Goal: Information Seeking & Learning: Learn about a topic

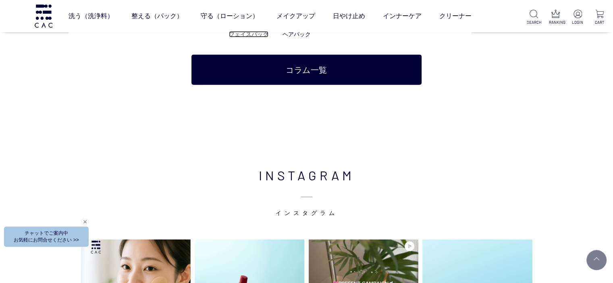
click at [263, 32] on link "フェイスパック" at bounding box center [249, 34] width 40 height 6
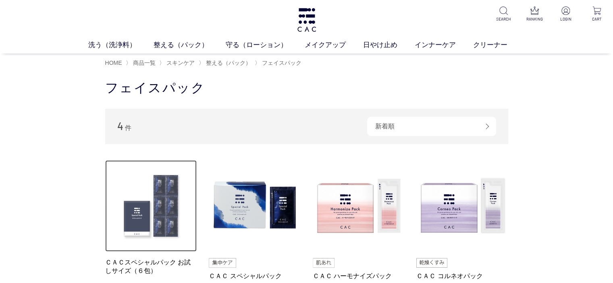
click at [153, 206] on img at bounding box center [151, 206] width 92 height 92
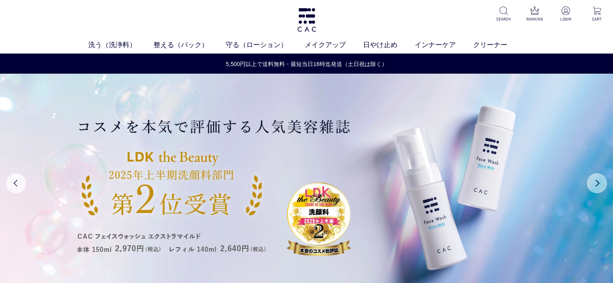
click at [594, 185] on button "Next" at bounding box center [597, 183] width 20 height 20
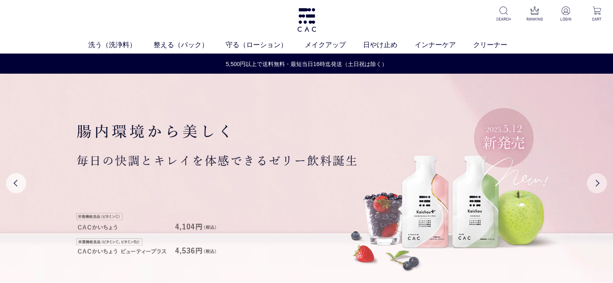
click at [594, 185] on button "Next" at bounding box center [597, 183] width 20 height 20
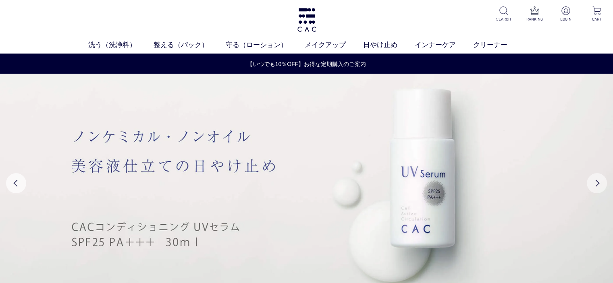
click at [594, 185] on button "Next" at bounding box center [597, 183] width 20 height 20
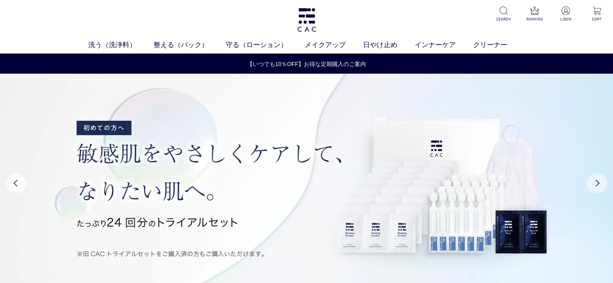
click at [594, 185] on button "Next" at bounding box center [597, 183] width 20 height 20
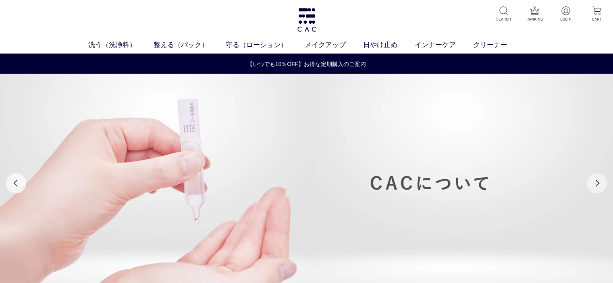
click at [594, 185] on button "Next" at bounding box center [597, 183] width 20 height 20
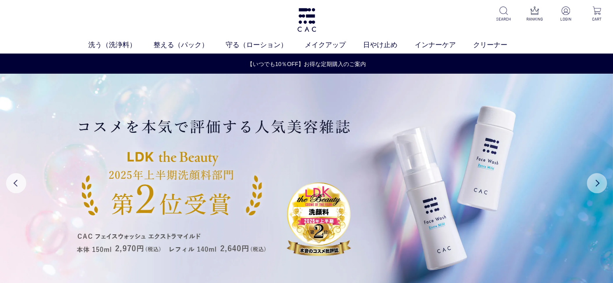
click at [594, 185] on button "Next" at bounding box center [597, 183] width 20 height 20
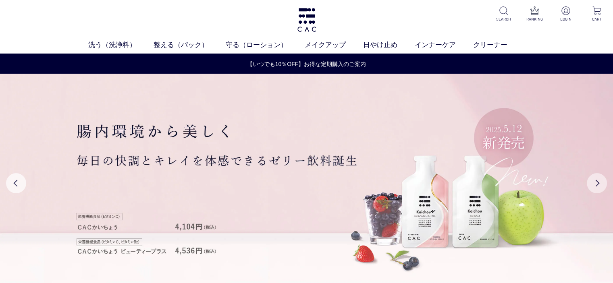
click at [594, 185] on button "Next" at bounding box center [597, 183] width 20 height 20
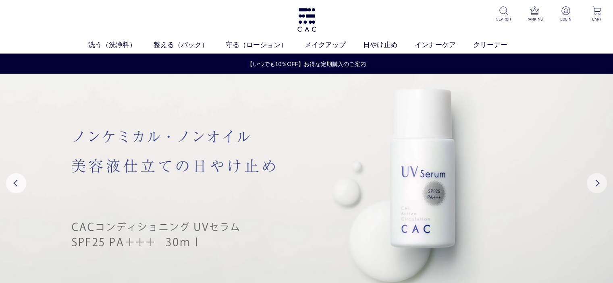
click at [592, 184] on button "Next" at bounding box center [597, 183] width 20 height 20
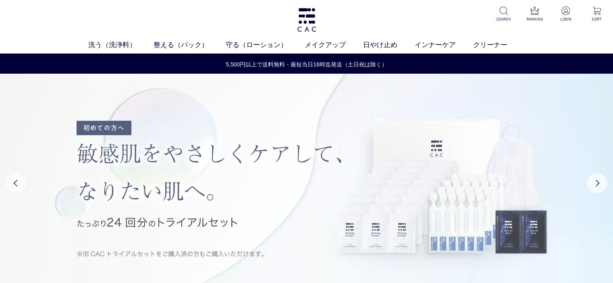
click at [442, 181] on img at bounding box center [306, 183] width 613 height 219
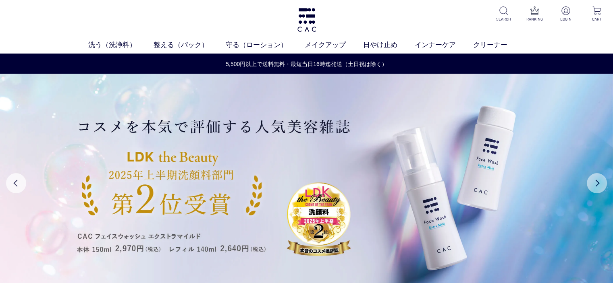
click at [597, 183] on button "Next" at bounding box center [597, 183] width 20 height 20
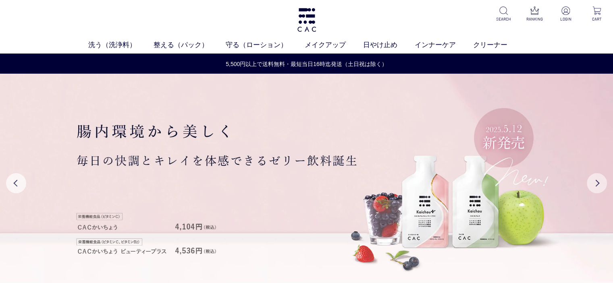
click at [597, 183] on button "Next" at bounding box center [597, 183] width 20 height 20
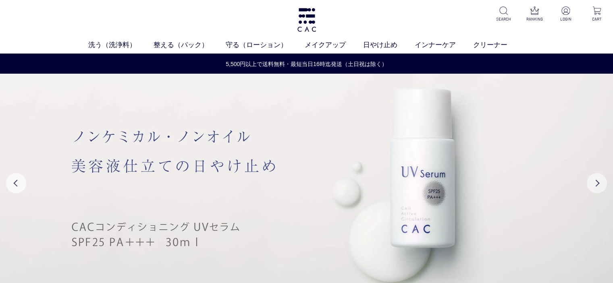
click at [597, 183] on button "Next" at bounding box center [597, 183] width 20 height 20
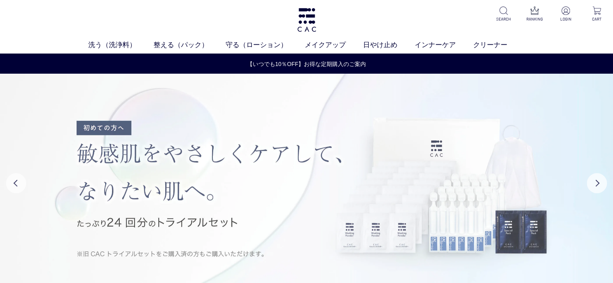
click at [453, 188] on img at bounding box center [306, 183] width 613 height 219
